Goal: Information Seeking & Learning: Learn about a topic

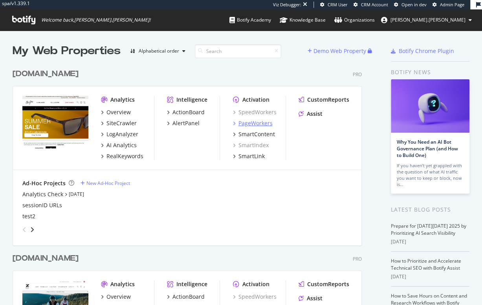
scroll to position [318, 351]
click at [118, 146] on div "AI Analytics" at bounding box center [121, 145] width 30 height 8
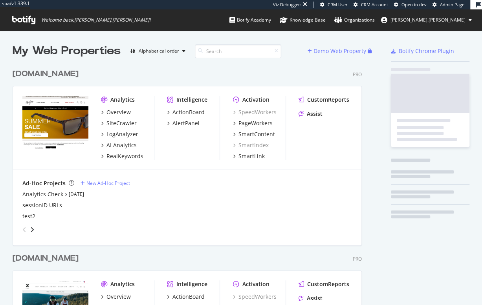
scroll to position [318, 351]
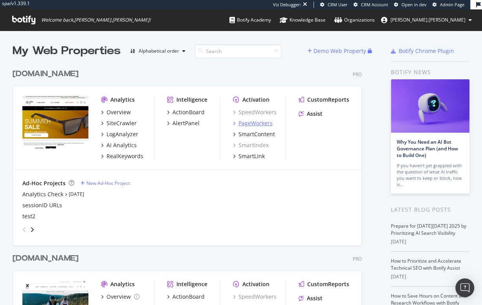
click at [254, 120] on div "PageWorkers" at bounding box center [255, 123] width 34 height 8
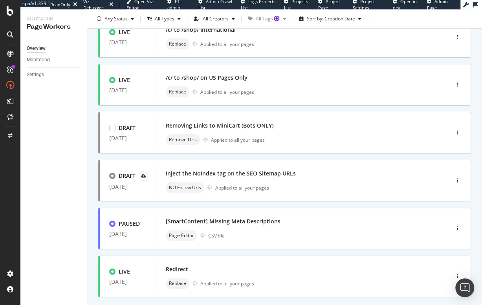
scroll to position [298, 0]
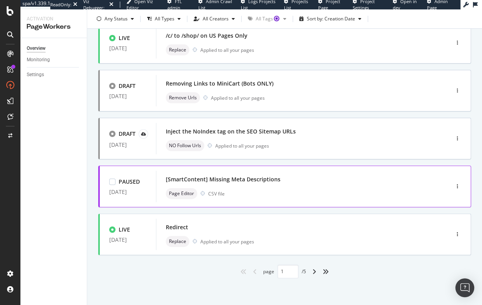
click at [299, 185] on div "[SmartContent] Missing Meta Descriptions Page Editor CSV file" at bounding box center [291, 186] width 250 height 25
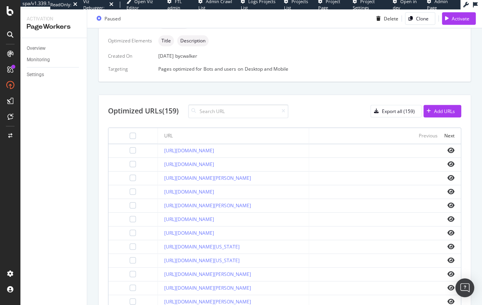
scroll to position [209, 0]
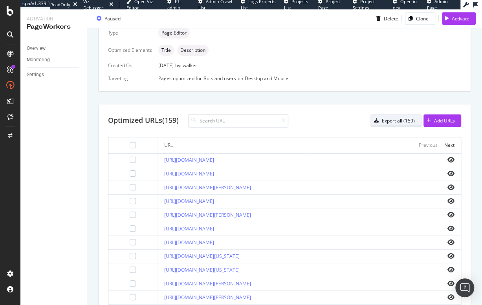
click at [390, 119] on div "Export all (159)" at bounding box center [398, 120] width 33 height 7
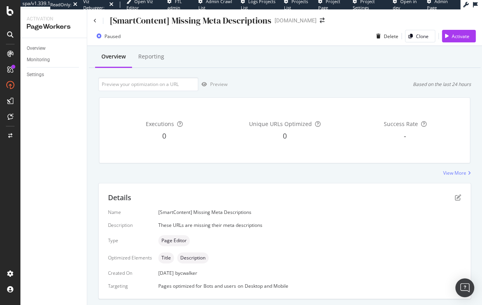
scroll to position [0, 0]
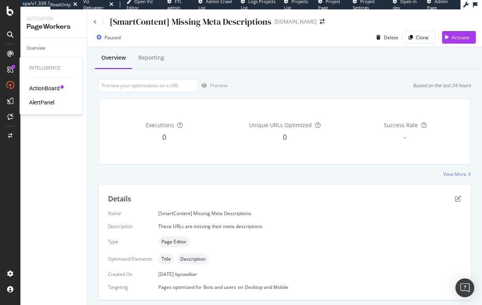
click at [43, 88] on div "ActionBoard" at bounding box center [44, 88] width 31 height 8
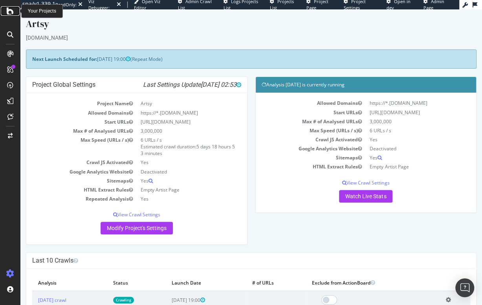
click at [9, 12] on icon at bounding box center [10, 10] width 7 height 9
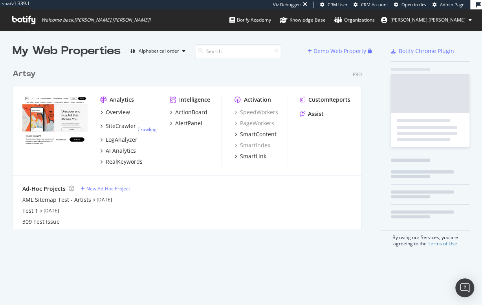
scroll to position [166, 351]
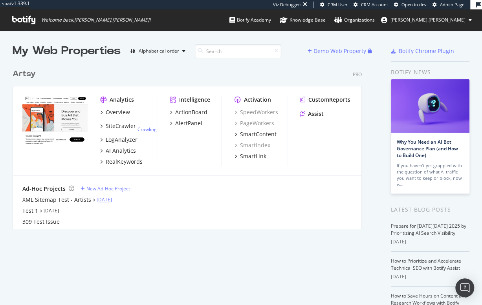
click at [104, 200] on link "Oct 9th 25" at bounding box center [104, 199] width 15 height 7
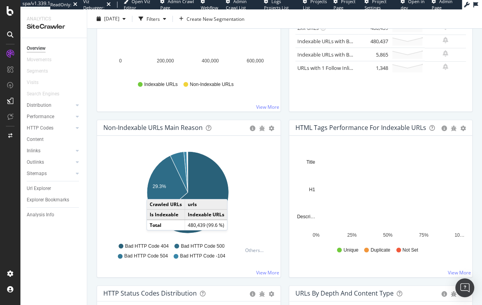
scroll to position [175, 0]
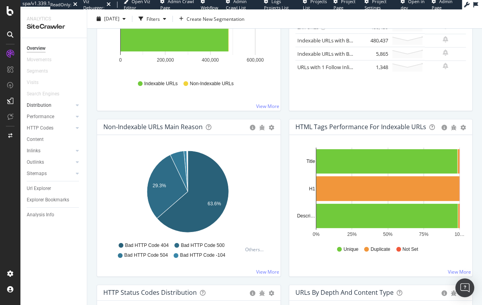
click at [55, 107] on link "Distribution" at bounding box center [50, 105] width 47 height 8
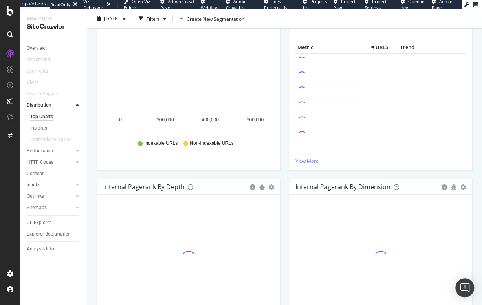
scroll to position [83, 0]
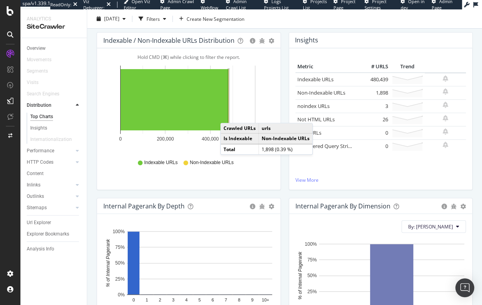
click at [228, 115] on rect "A chart." at bounding box center [228, 99] width 0 height 61
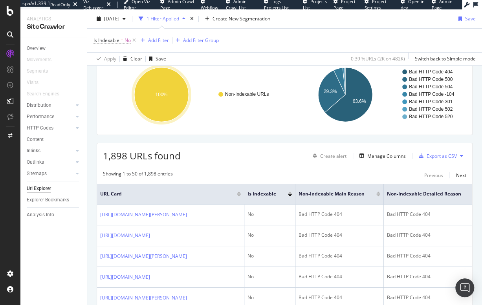
scroll to position [196, 0]
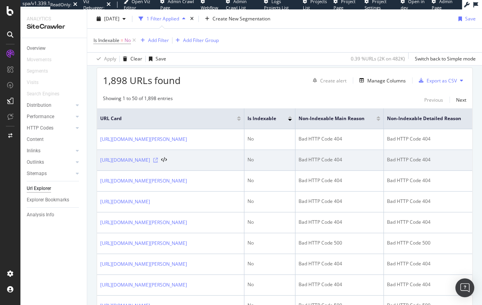
click at [158, 158] on icon at bounding box center [155, 160] width 5 height 5
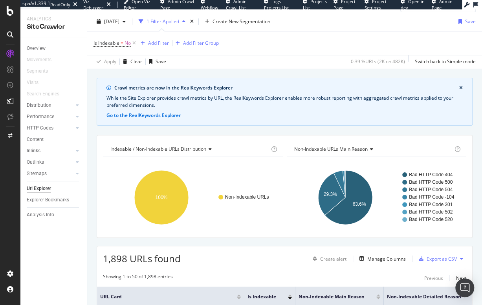
scroll to position [0, 0]
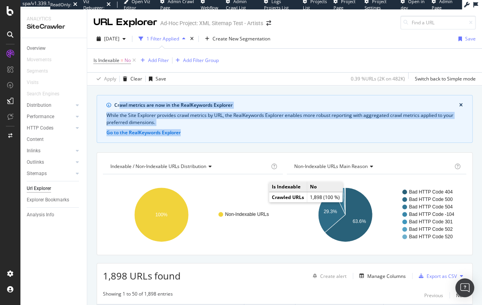
drag, startPoint x: 120, startPoint y: 105, endPoint x: 210, endPoint y: 134, distance: 94.9
click at [210, 134] on div "Crawl metrics are now in the RealKeywords Explorer While the Site Explorer prov…" at bounding box center [285, 119] width 376 height 48
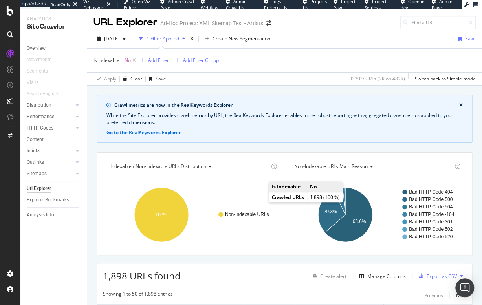
click at [331, 33] on div "2025 Oct. 10th 1 Filter Applied Create New Segmentation Save" at bounding box center [284, 41] width 395 height 16
